Goal: Information Seeking & Learning: Learn about a topic

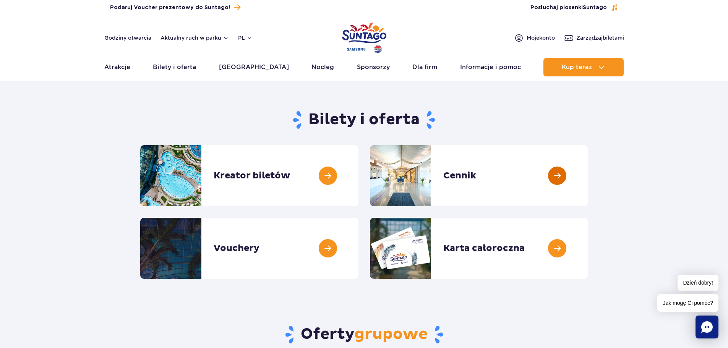
click at [587, 168] on link at bounding box center [587, 175] width 0 height 61
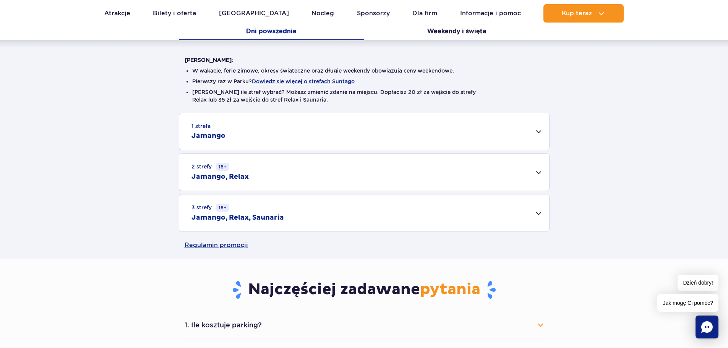
scroll to position [191, 0]
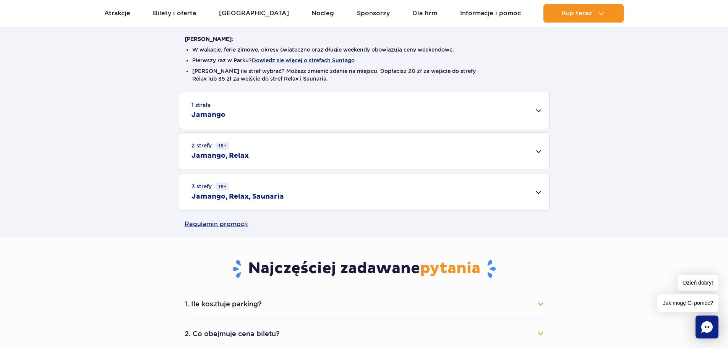
click at [508, 101] on div "1 strefa Jamango" at bounding box center [364, 110] width 370 height 37
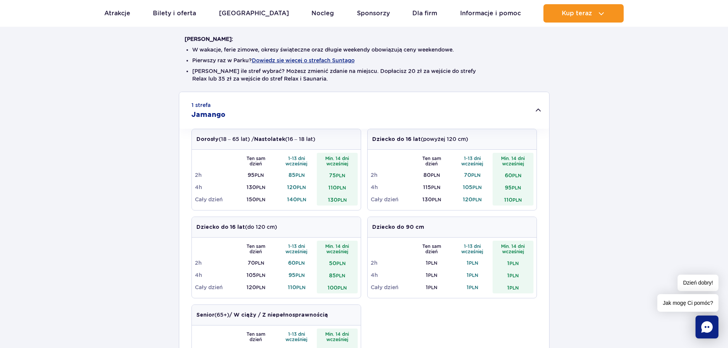
click at [509, 101] on div "1 strefa Jamango" at bounding box center [364, 110] width 370 height 37
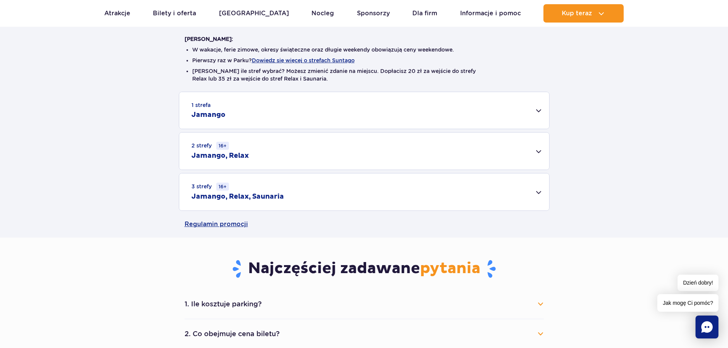
click at [283, 183] on div "3 strefy 16+ Jamango, Relax, Saunaria" at bounding box center [364, 191] width 370 height 37
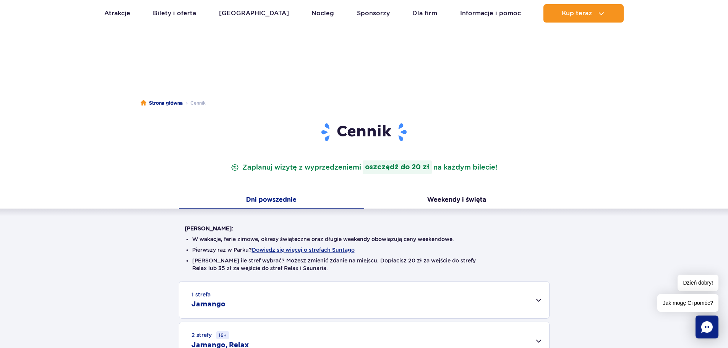
scroll to position [0, 0]
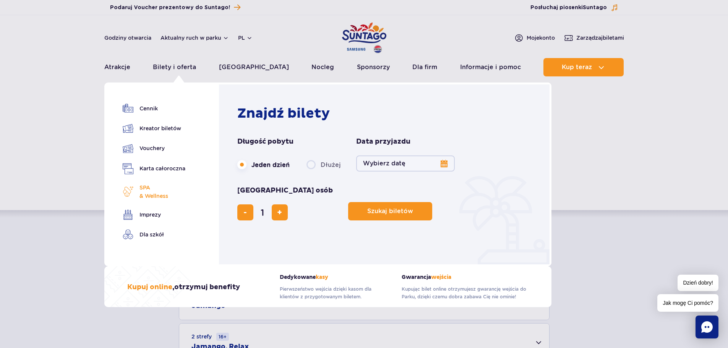
click at [159, 192] on span "SPA & Wellness" at bounding box center [153, 191] width 29 height 17
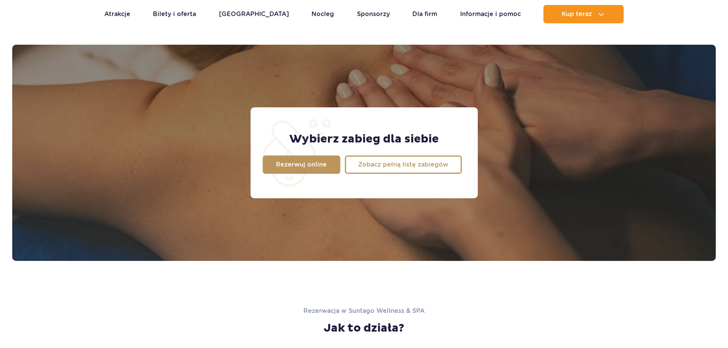
scroll to position [602, 0]
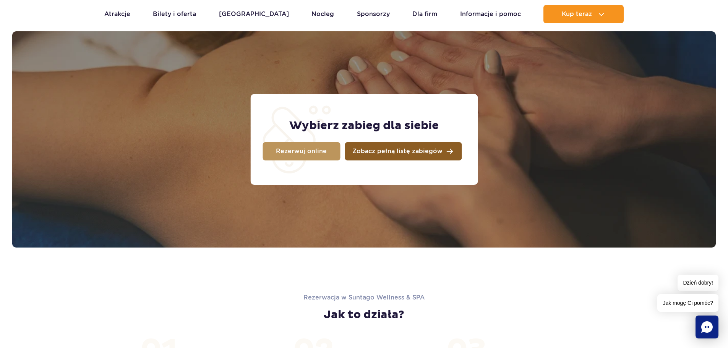
click at [396, 148] on span "Zobacz pełną listę zabiegów" at bounding box center [397, 151] width 90 height 6
